Goal: Task Accomplishment & Management: Use online tool/utility

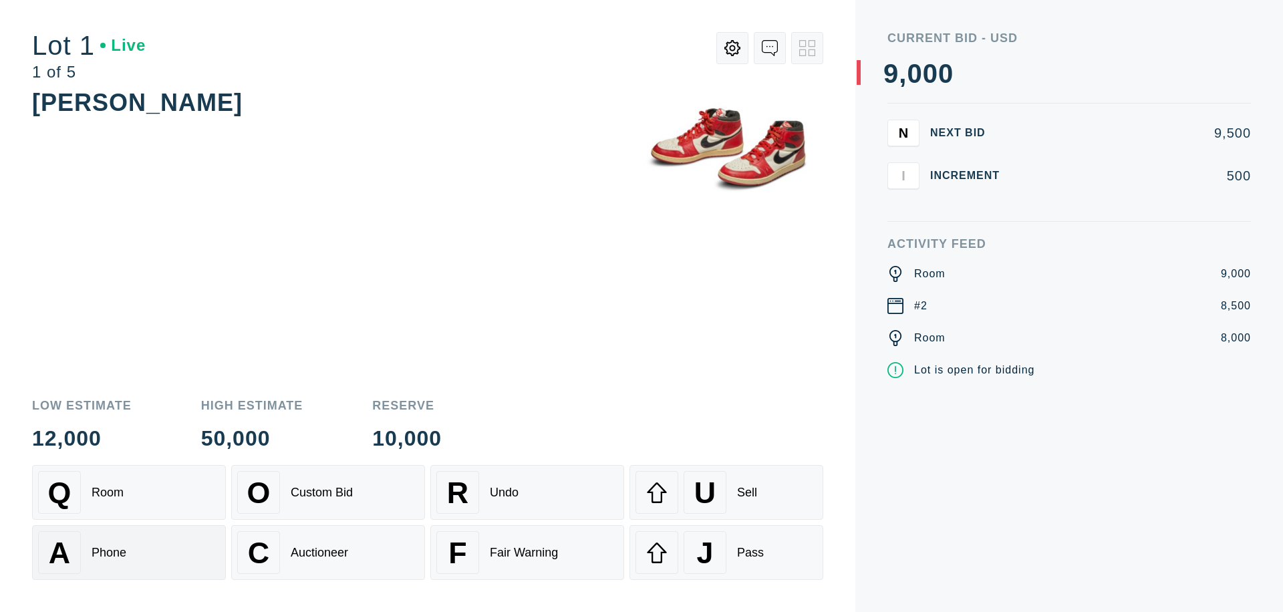
click at [129, 553] on div "A Phone" at bounding box center [129, 552] width 182 height 43
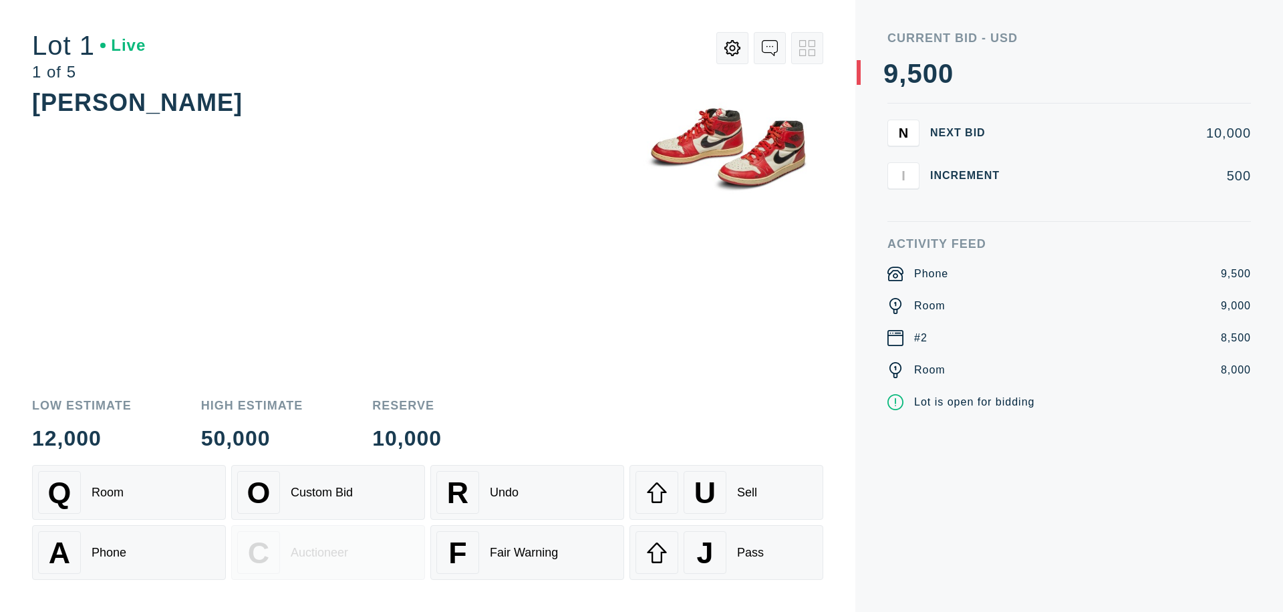
click at [328, 493] on div "Custom Bid" at bounding box center [322, 493] width 62 height 14
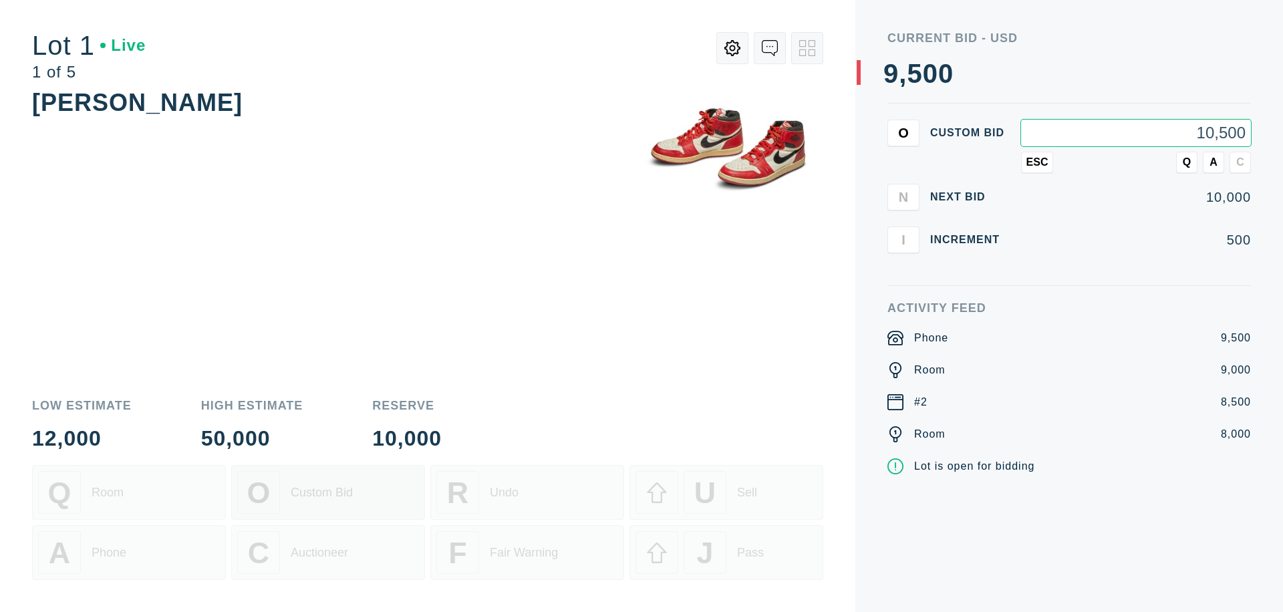
type input "10,500"
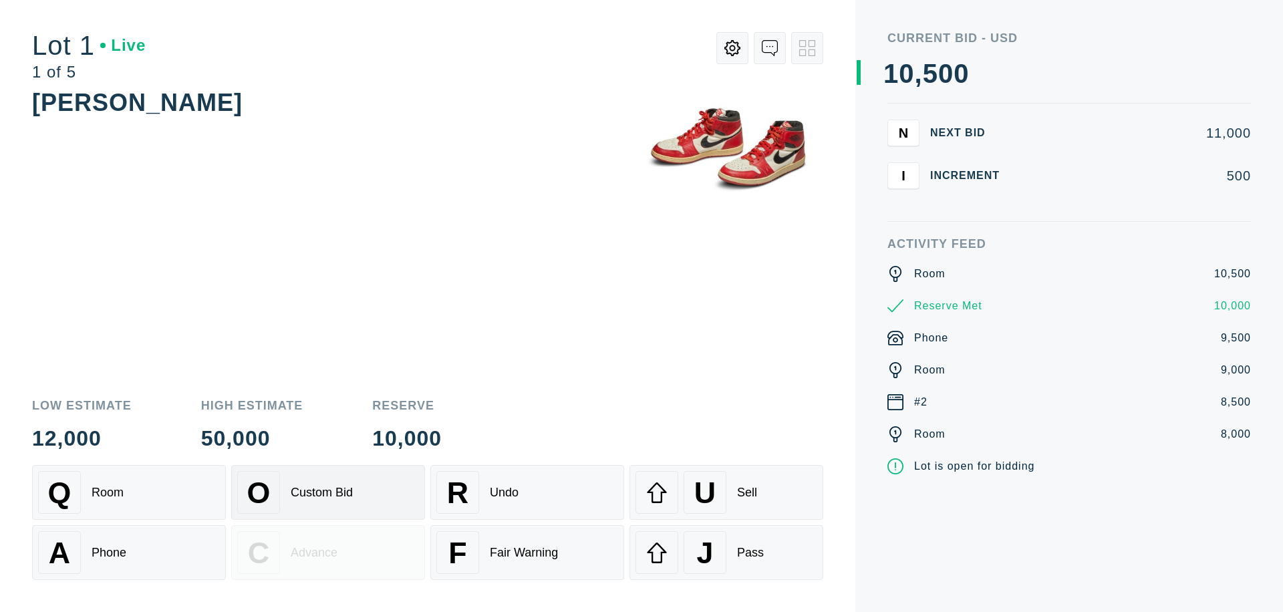
click at [328, 493] on div "Custom Bid" at bounding box center [322, 493] width 62 height 14
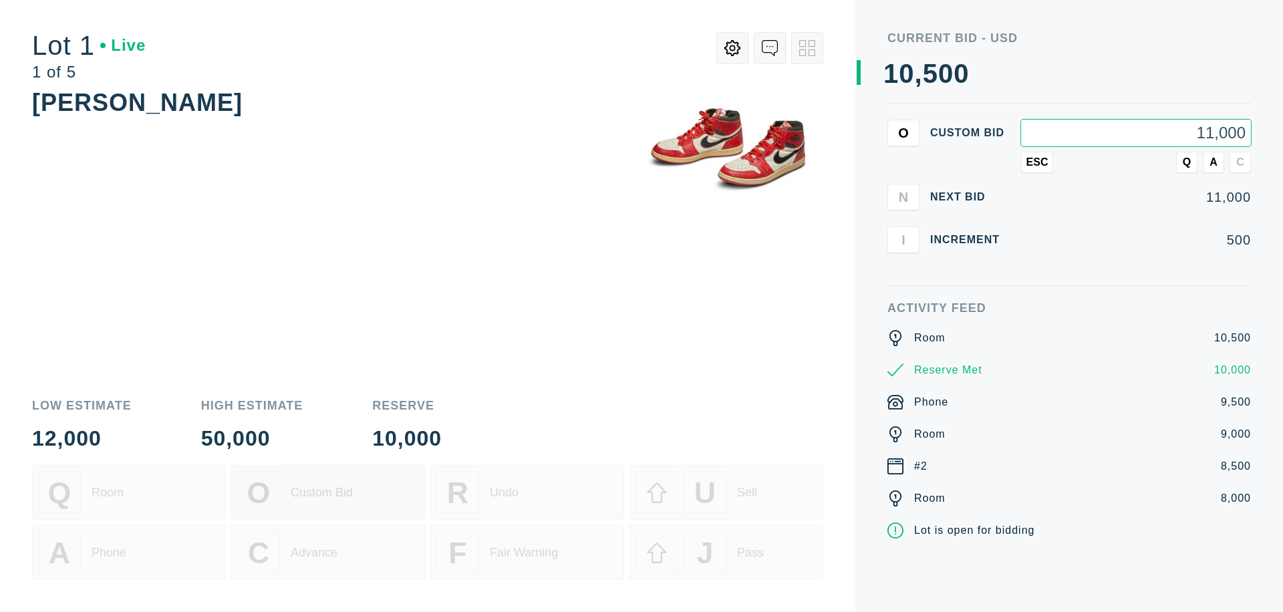
type input "11,000"
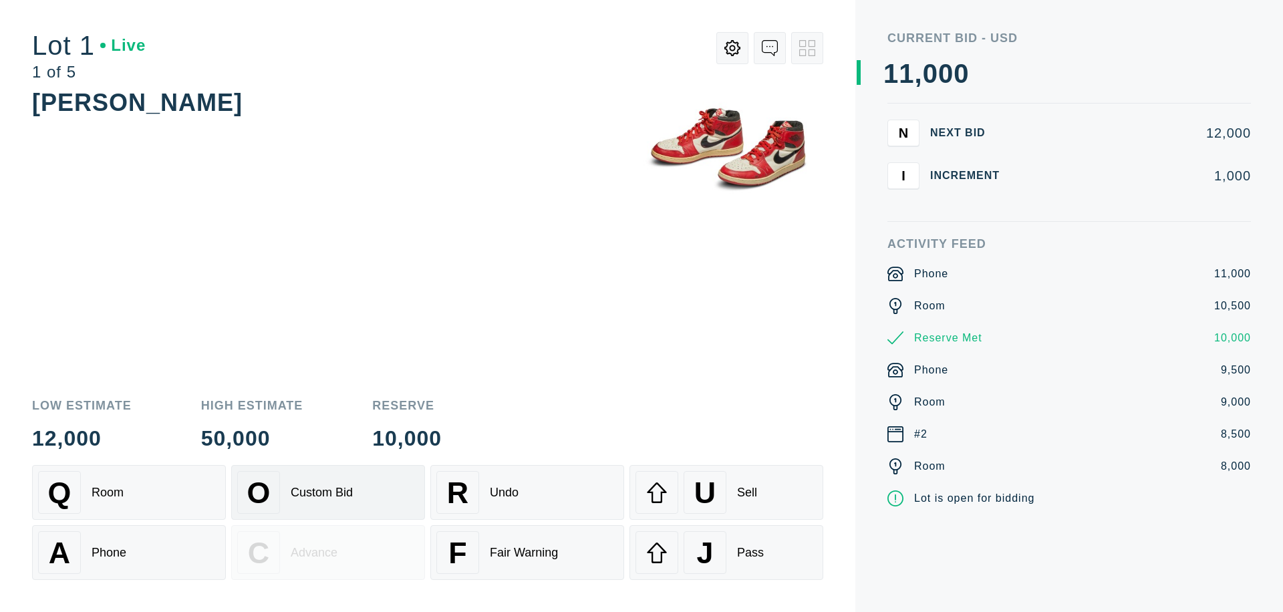
click at [129, 493] on div "Q Room" at bounding box center [129, 492] width 182 height 43
